Goal: Task Accomplishment & Management: Manage account settings

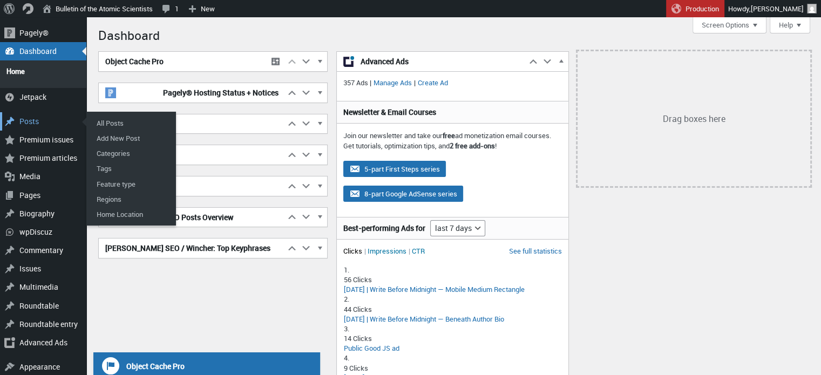
click at [18, 113] on div "Main menu" at bounding box center [9, 121] width 19 height 18
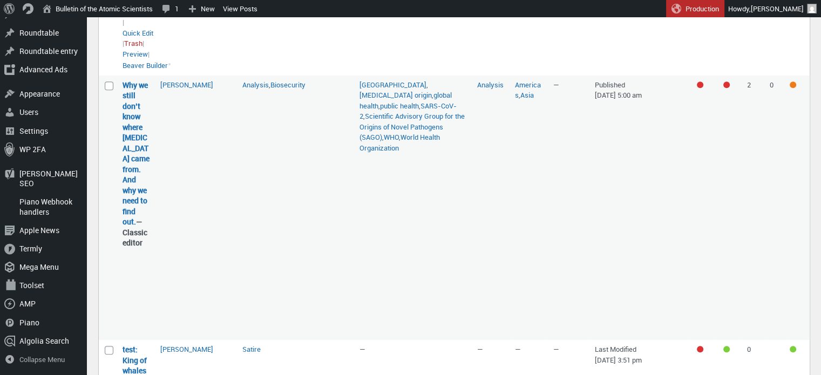
scroll to position [532, 0]
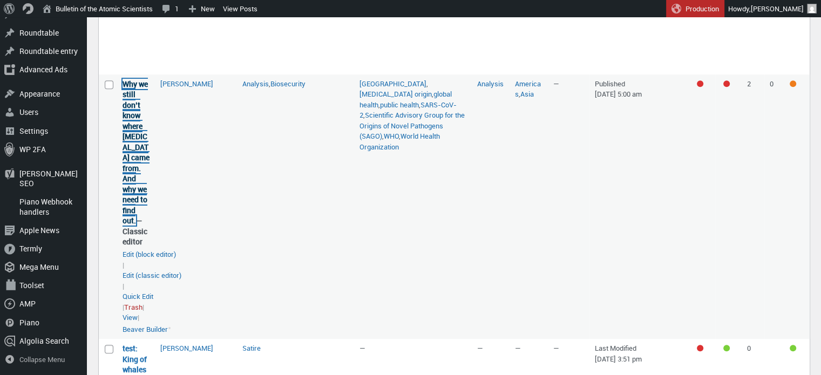
click at [131, 226] on link "Why we still don’t know where [MEDICAL_DATA] came from. And why we need to find…" at bounding box center [136, 152] width 27 height 147
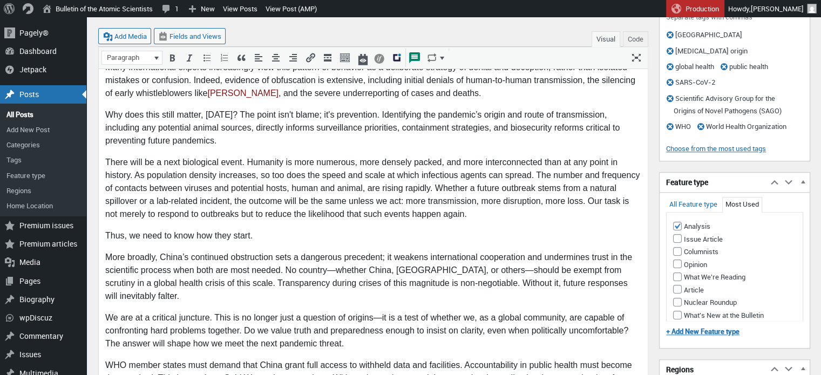
scroll to position [754, 0]
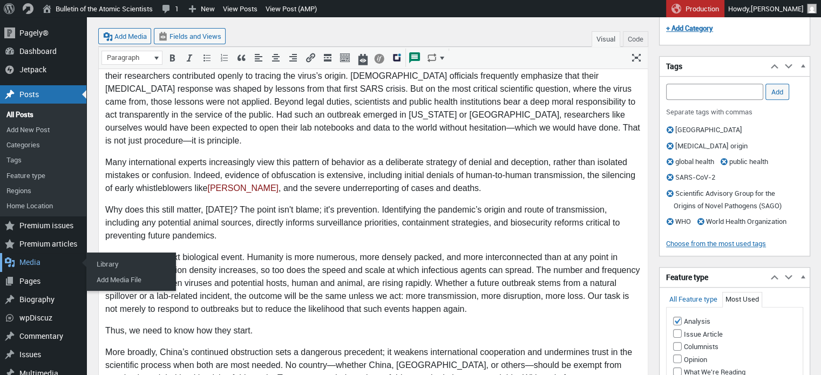
click at [36, 261] on div "Media" at bounding box center [43, 262] width 86 height 18
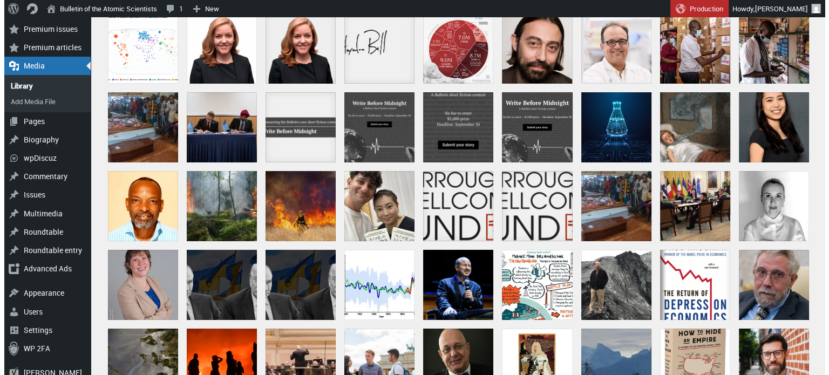
scroll to position [91, 0]
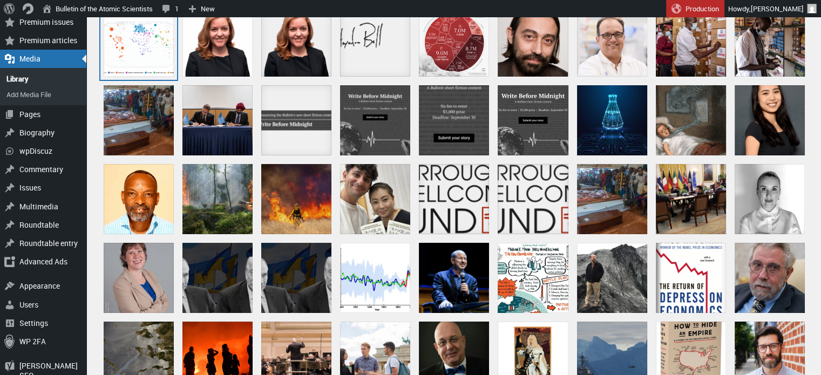
click at [160, 43] on div "Screen Shot 2025-08-26 at 10.36.40 AM" at bounding box center [139, 41] width 70 height 70
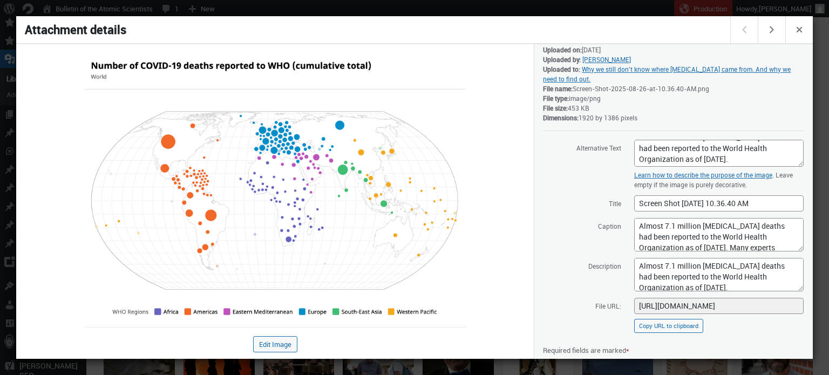
scroll to position [131, 0]
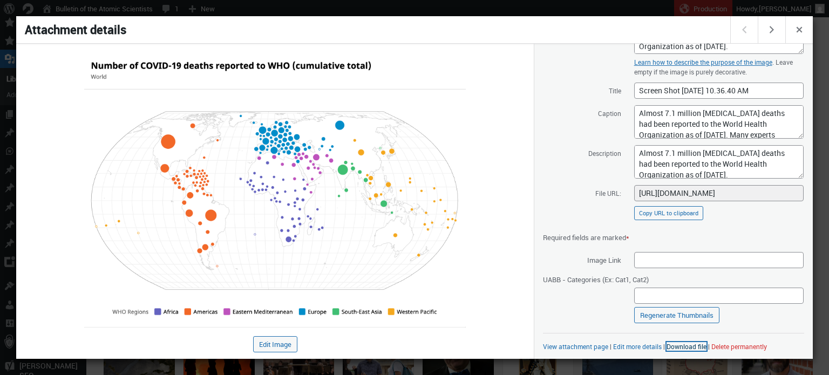
click at [676, 347] on link "Download file" at bounding box center [687, 346] width 40 height 9
